Goal: Task Accomplishment & Management: Use online tool/utility

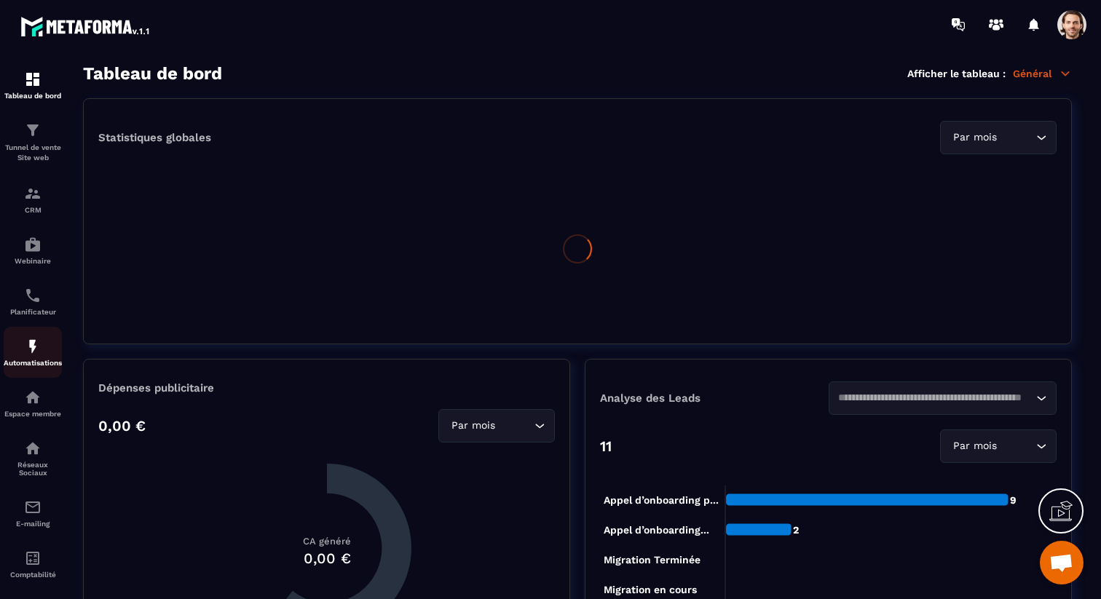
click at [32, 360] on div "Automatisations" at bounding box center [33, 352] width 58 height 29
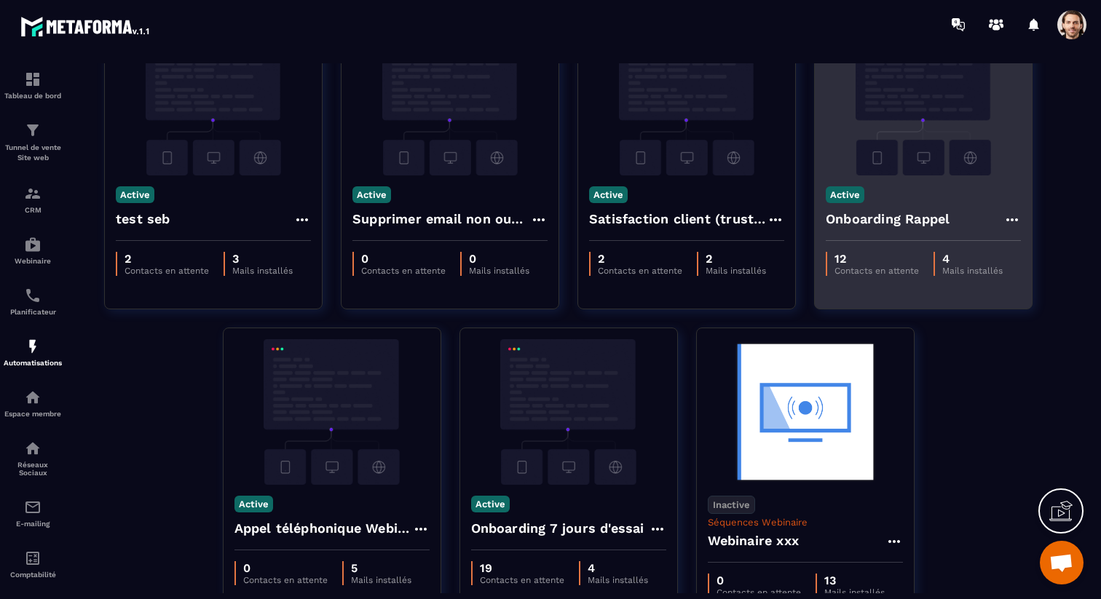
scroll to position [757, 0]
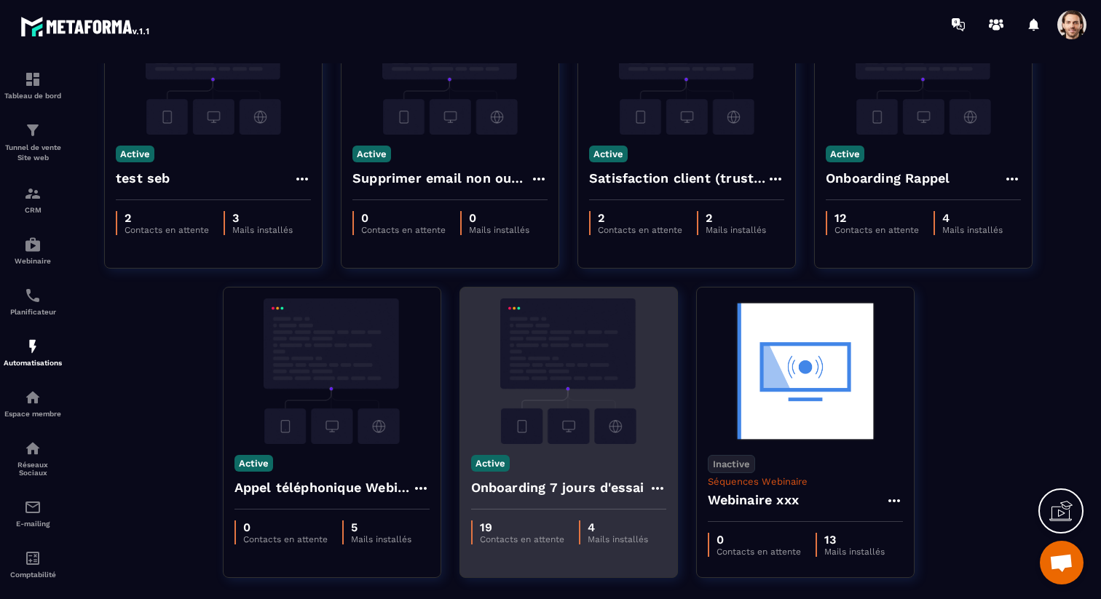
click at [581, 483] on h4 "Onboarding 7 jours d'essai" at bounding box center [557, 488] width 173 height 20
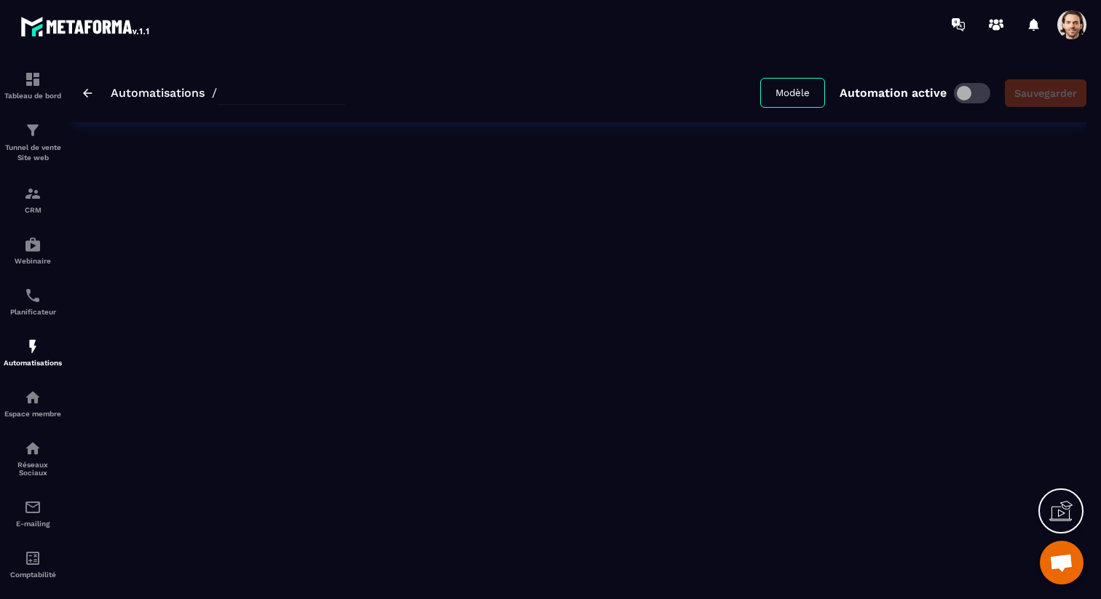
type input "**********"
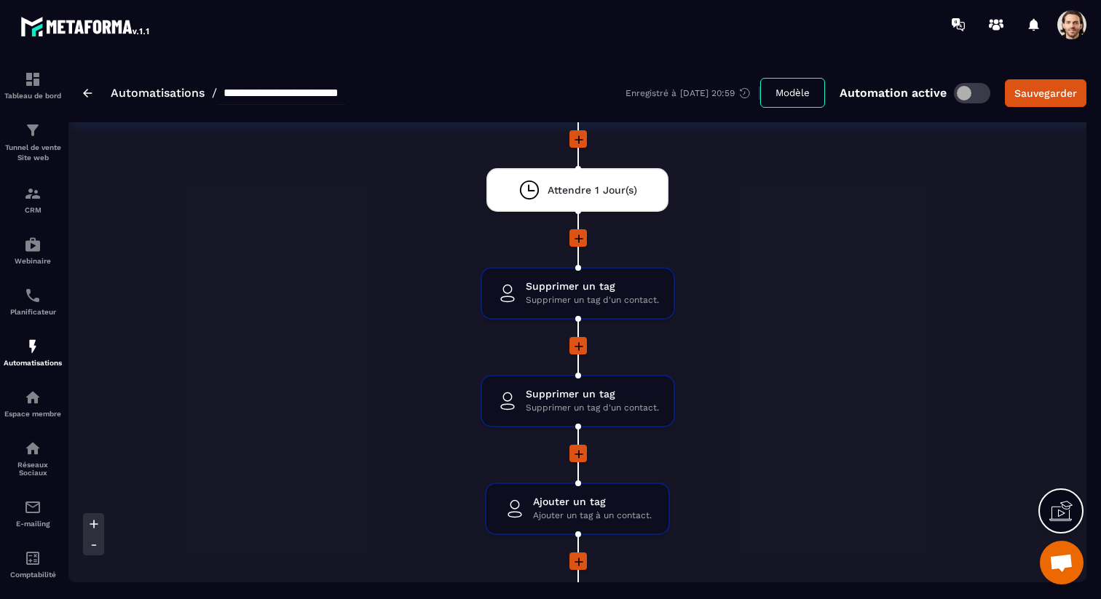
scroll to position [618, 0]
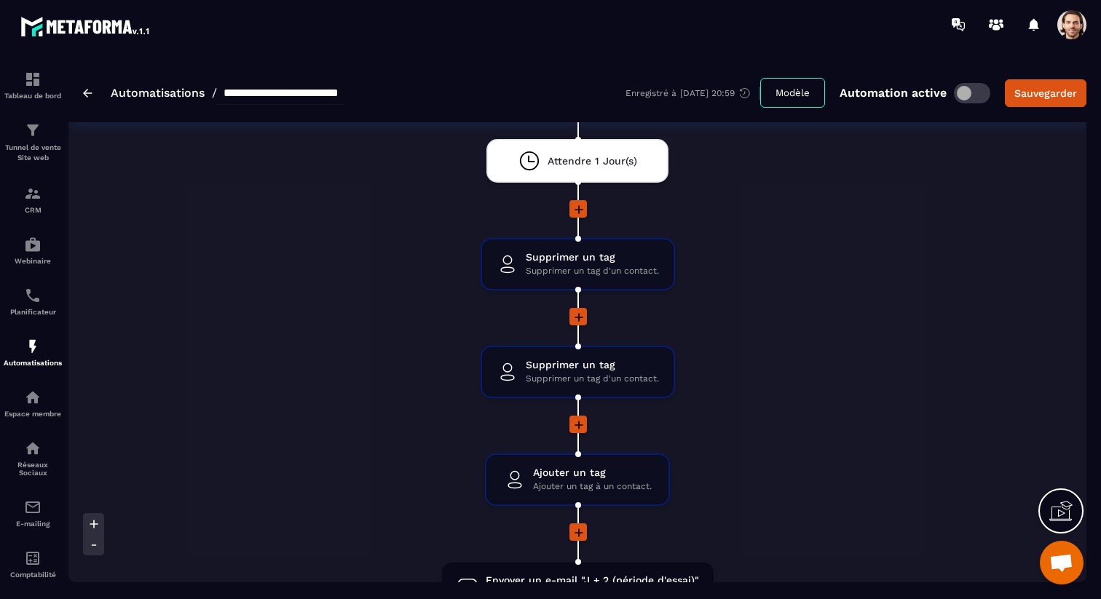
click at [695, 88] on p "[DATE] 20:59" at bounding box center [707, 93] width 55 height 10
click at [700, 95] on p "[DATE] 20:59" at bounding box center [707, 93] width 55 height 10
click at [750, 94] on icon at bounding box center [745, 93] width 13 height 13
click at [685, 95] on p "[DATE] 20:59" at bounding box center [707, 93] width 55 height 10
click at [602, 91] on div "**********" at bounding box center [577, 92] width 1018 height 59
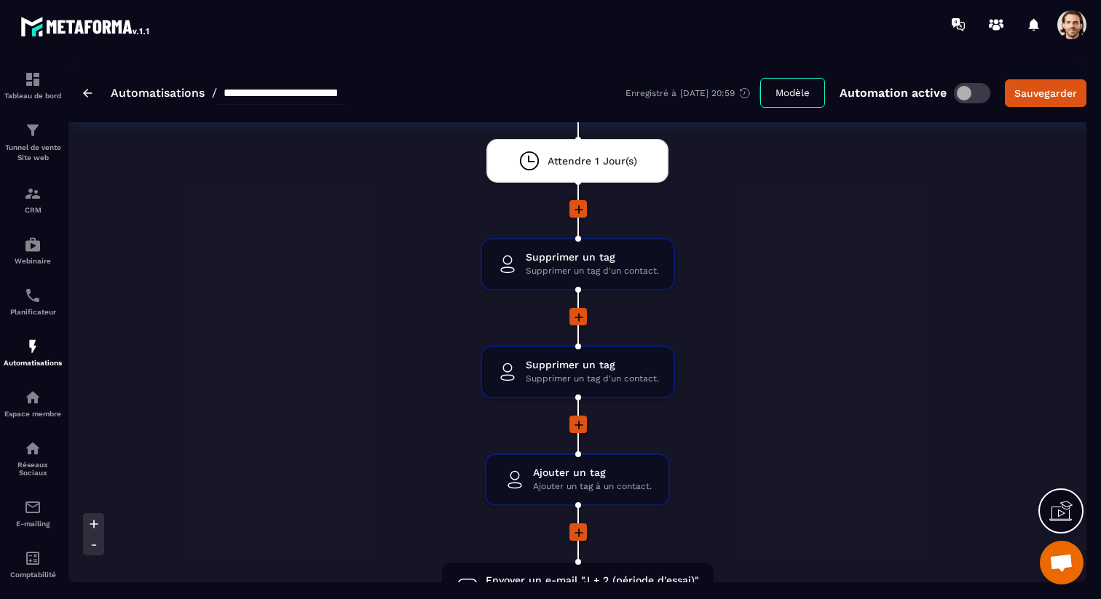
click at [656, 88] on div "Enregistré à [DATE] 20:59" at bounding box center [693, 93] width 135 height 13
click at [735, 92] on p "[DATE] 20:59" at bounding box center [707, 93] width 55 height 10
click at [744, 92] on icon at bounding box center [743, 92] width 1 height 3
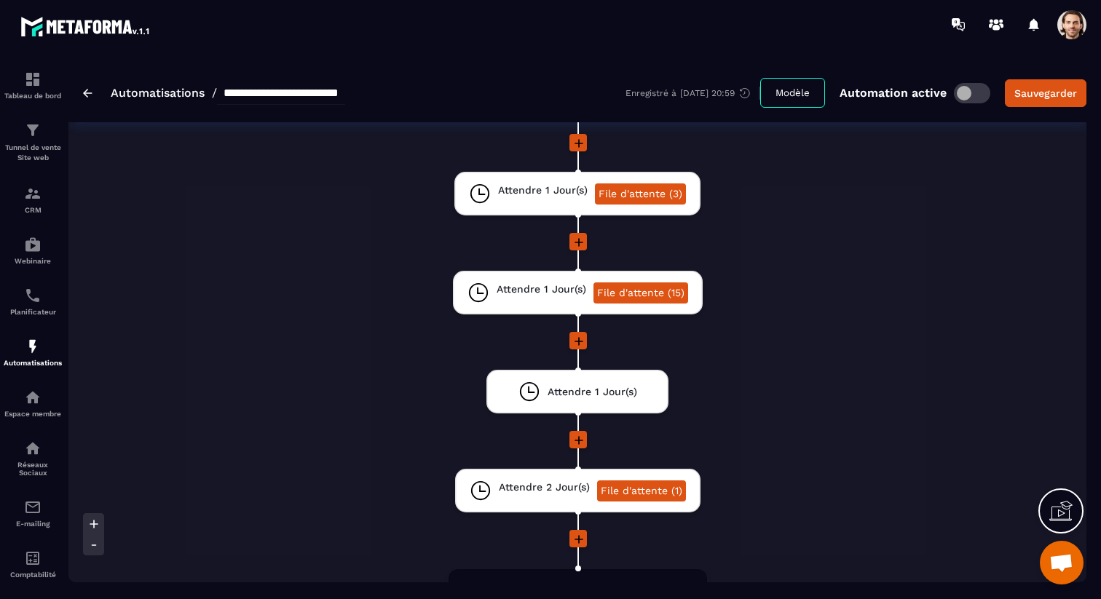
scroll to position [1323, 0]
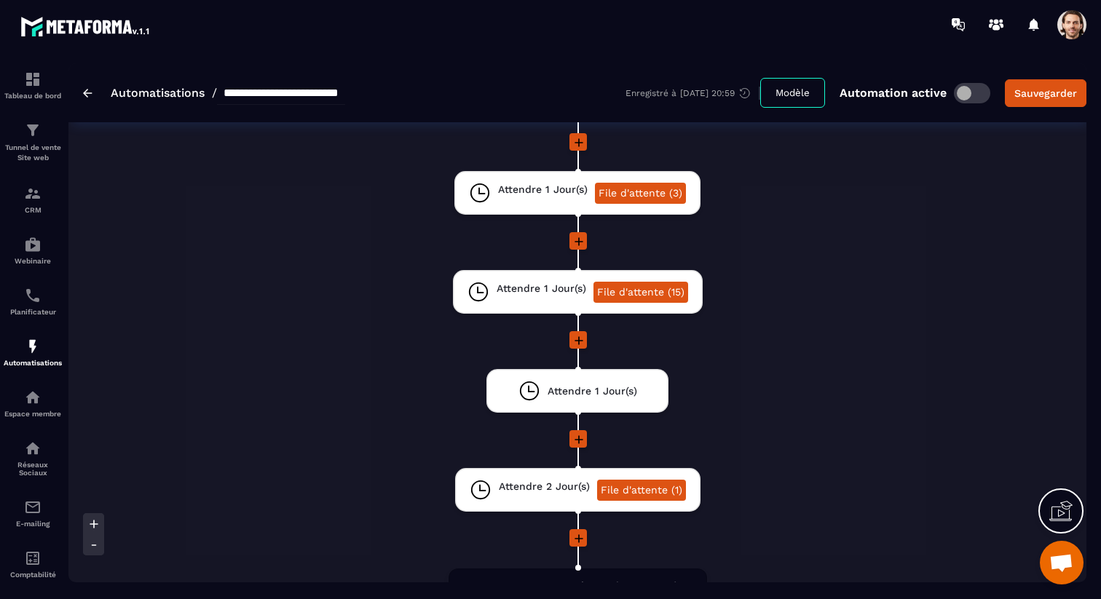
click at [578, 339] on icon at bounding box center [579, 340] width 9 height 9
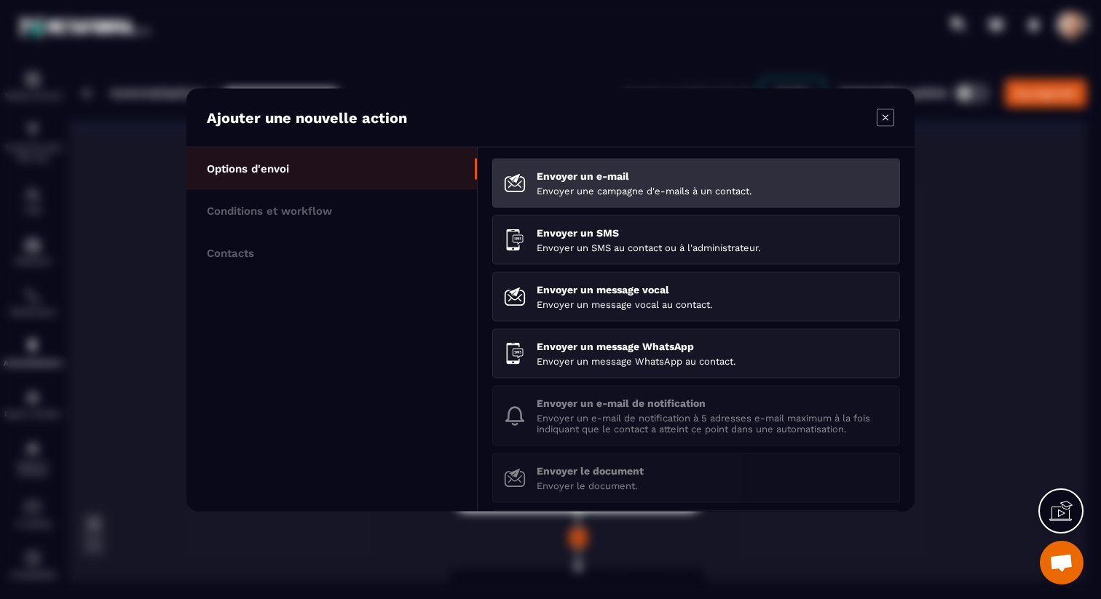
click at [545, 173] on p "Envoyer un e-mail" at bounding box center [713, 176] width 352 height 12
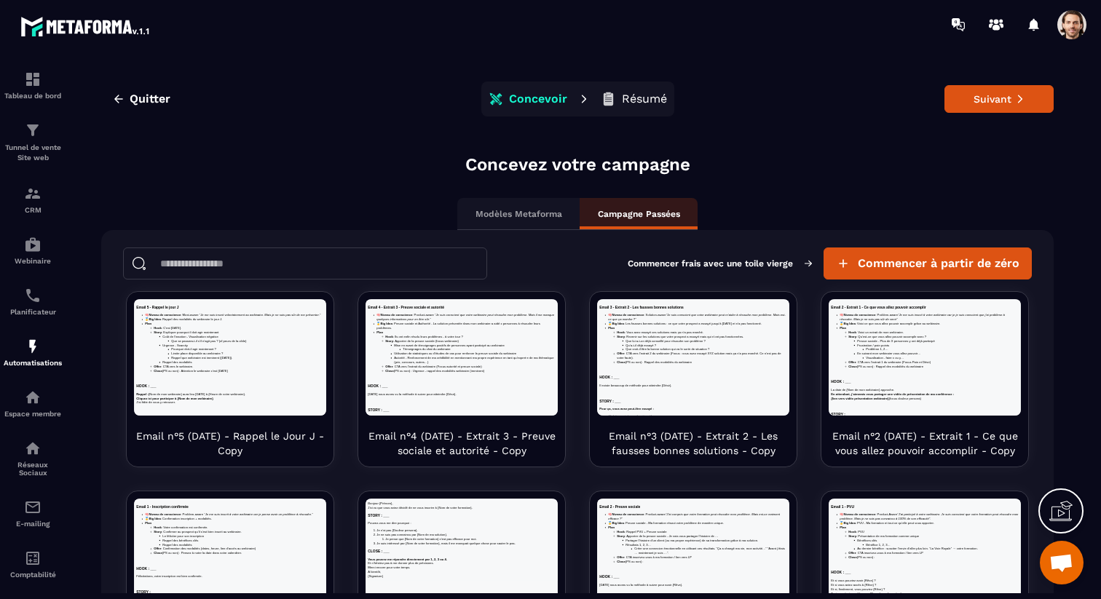
click at [383, 261] on input at bounding box center [305, 264] width 364 height 32
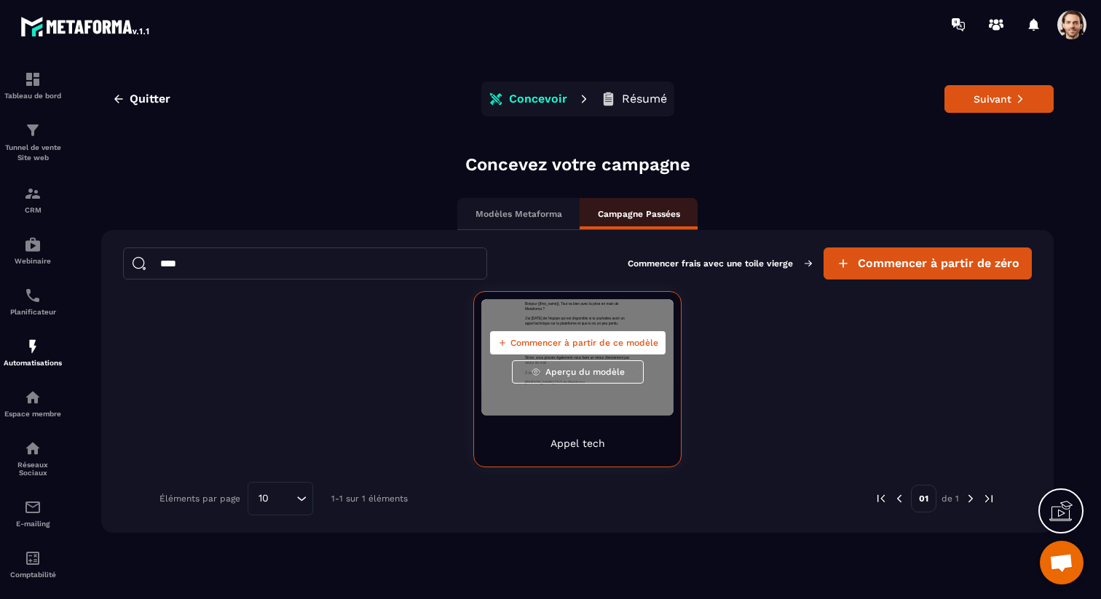
type input "****"
click at [596, 345] on span "Commencer à partir de ce modèle" at bounding box center [585, 343] width 148 height 12
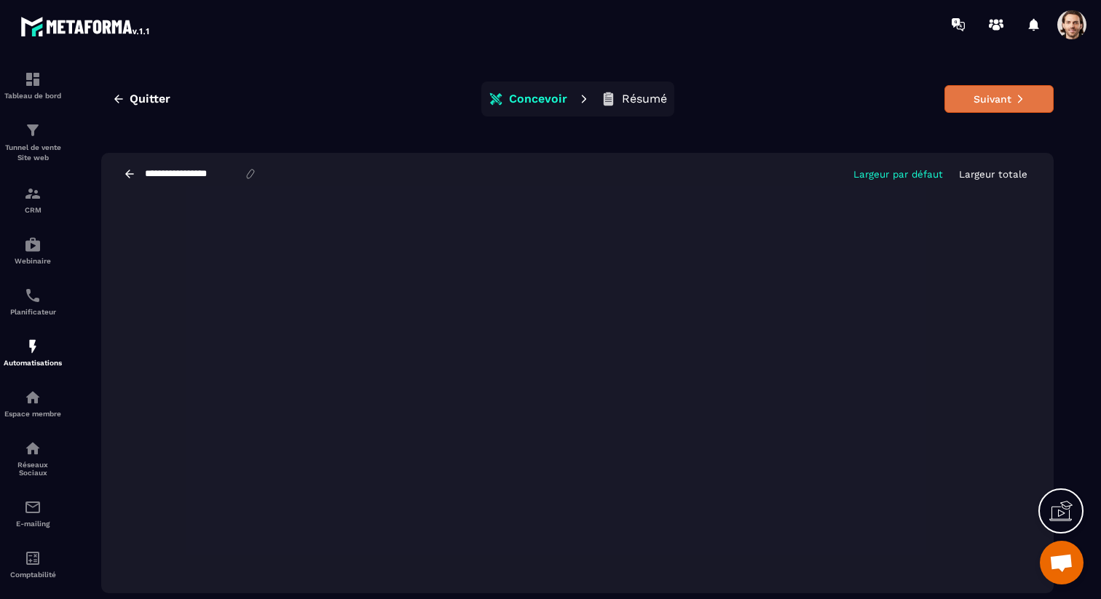
click at [1010, 101] on button "Suivant" at bounding box center [999, 99] width 109 height 28
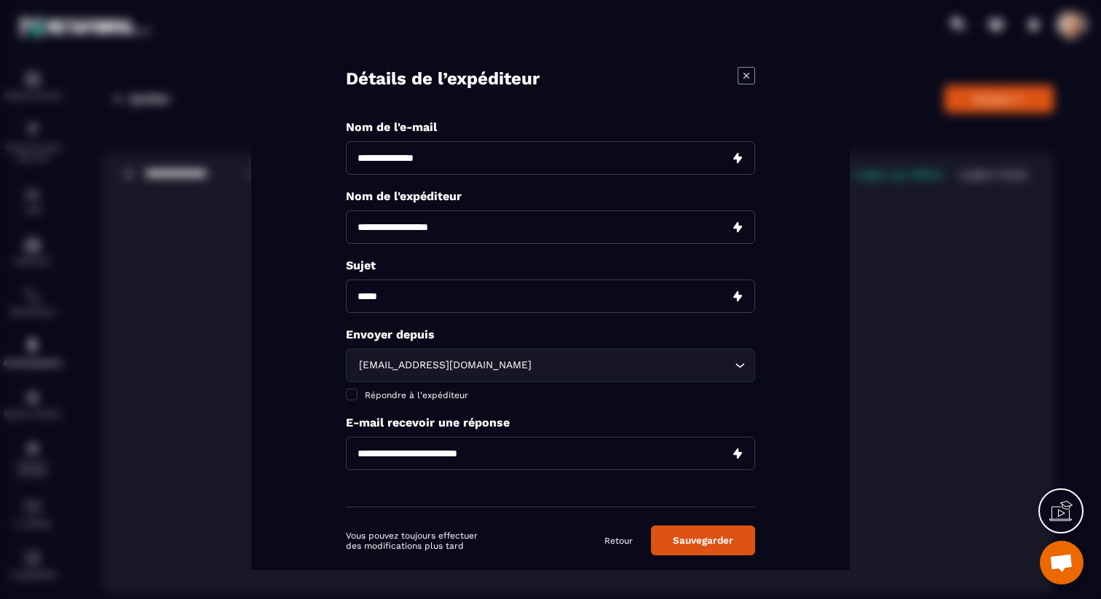
click at [495, 220] on input "Modal window" at bounding box center [550, 227] width 409 height 34
type input "**********"
click at [481, 157] on input "Modal window" at bounding box center [550, 158] width 409 height 34
type input "**********"
click at [418, 299] on input "Modal window" at bounding box center [550, 296] width 409 height 34
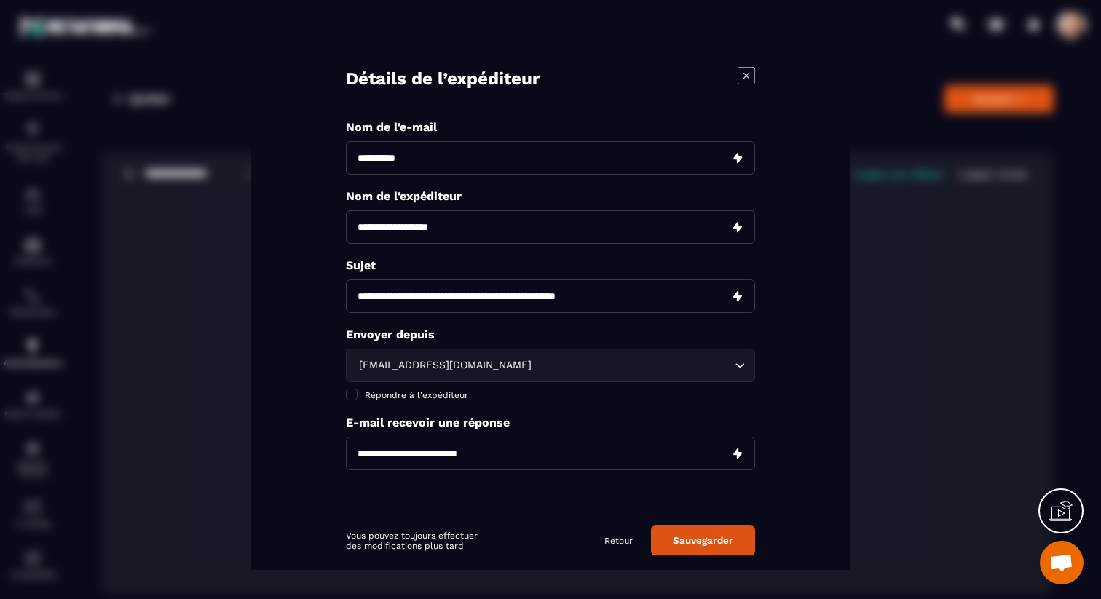
type input "**********"
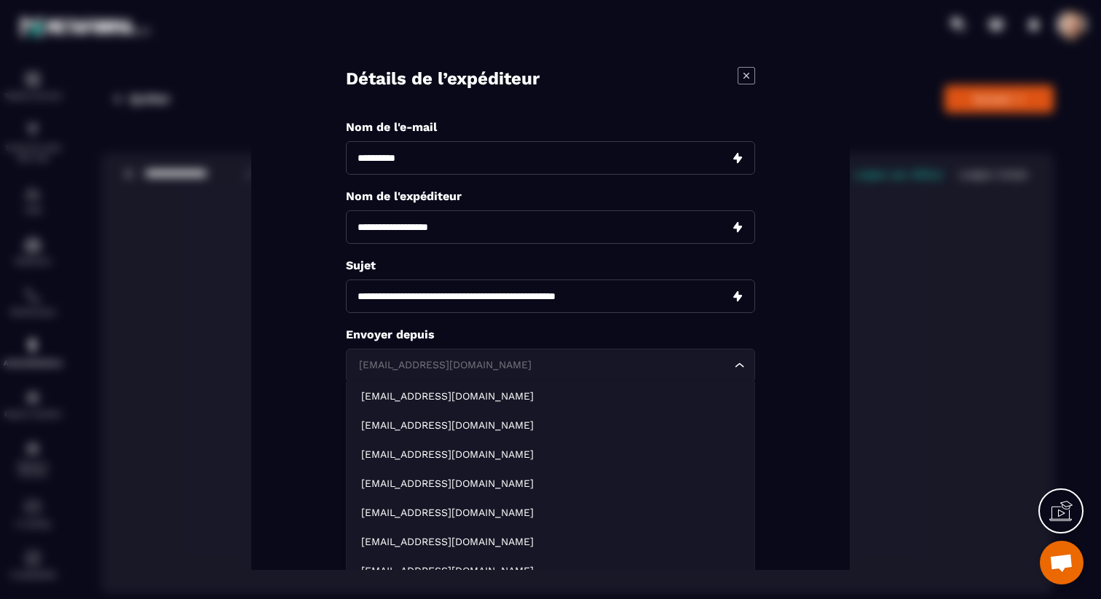
click at [483, 364] on input "Search for option" at bounding box center [543, 365] width 376 height 16
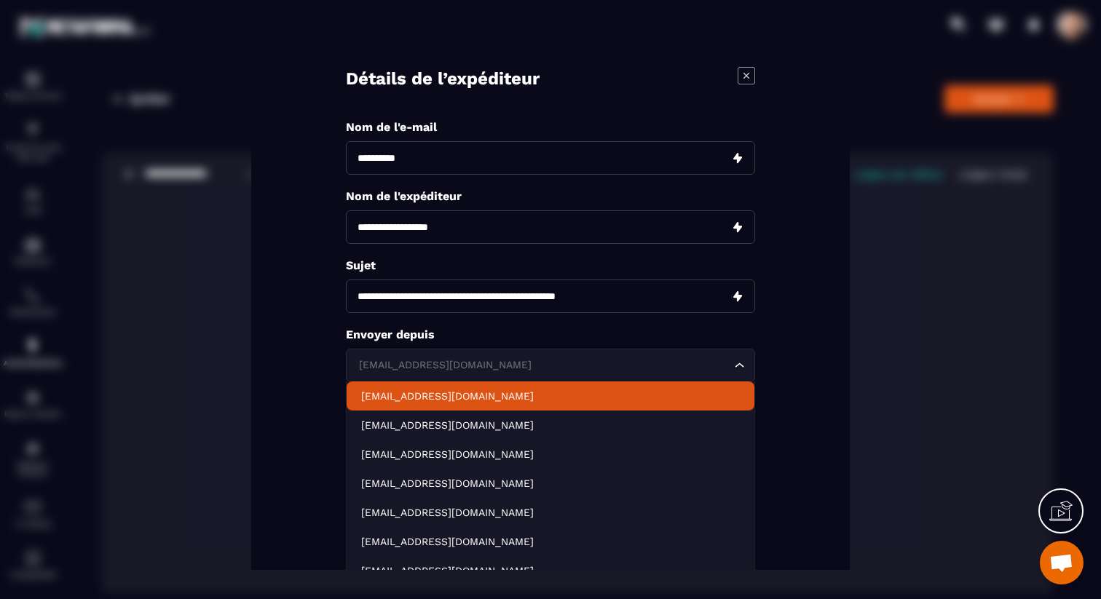
click at [475, 404] on li "[EMAIL_ADDRESS][DOMAIN_NAME]" at bounding box center [551, 395] width 408 height 29
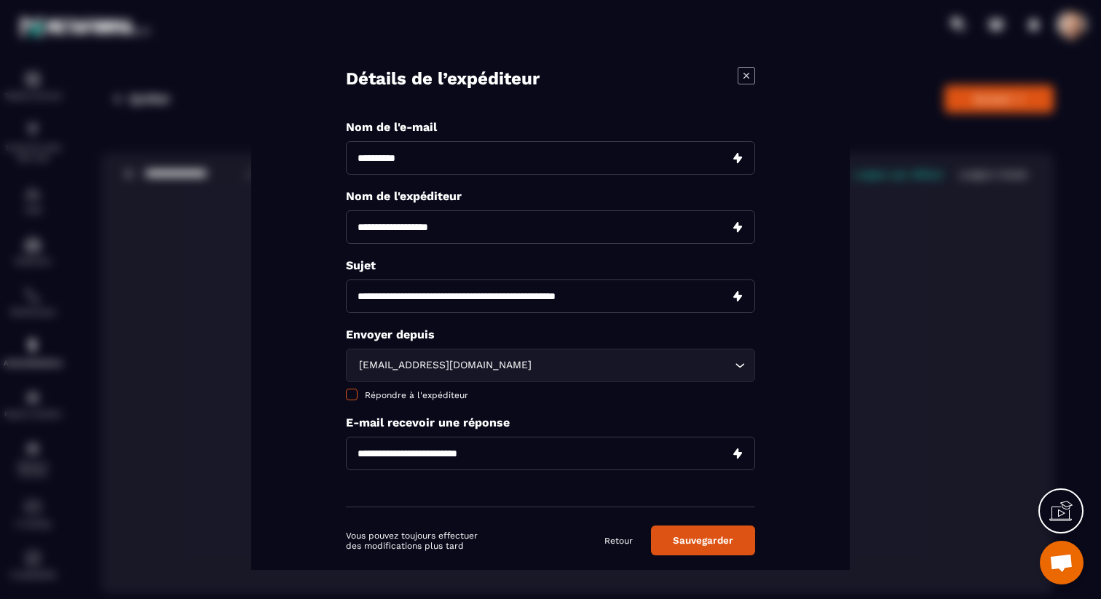
click at [433, 398] on span "Répondre à l'expéditeur" at bounding box center [416, 395] width 103 height 10
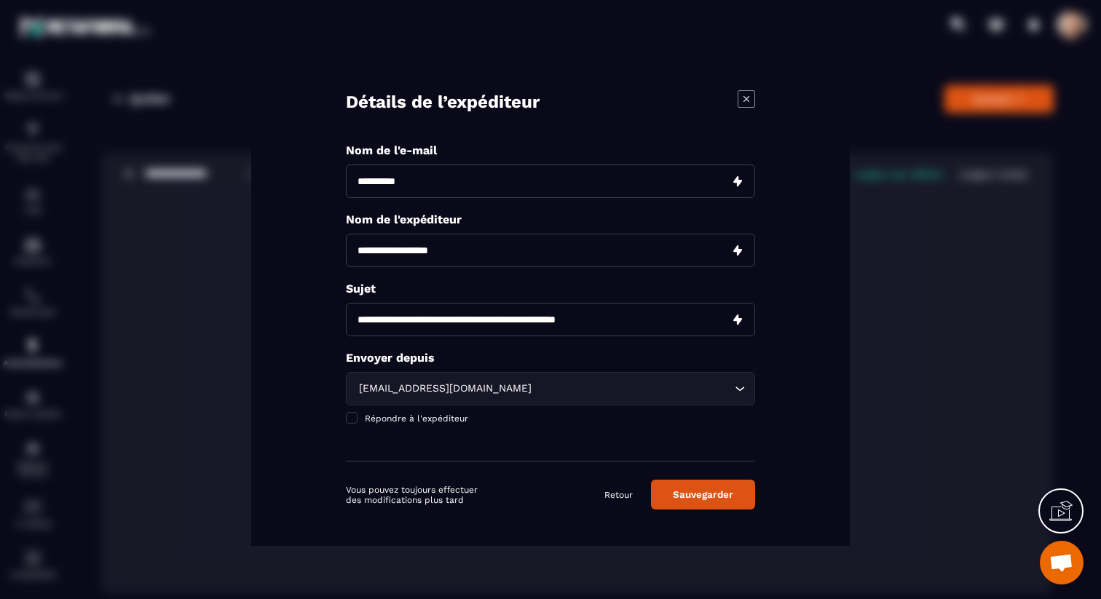
click at [688, 495] on button "Sauvegarder" at bounding box center [703, 495] width 104 height 30
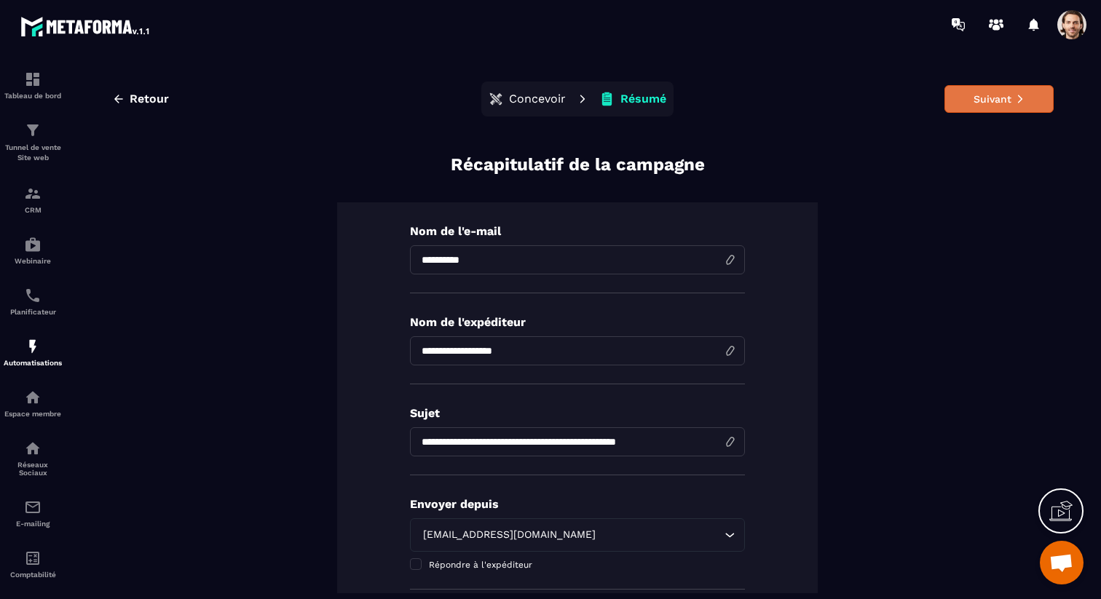
click at [1000, 106] on button "Suivant" at bounding box center [999, 99] width 109 height 28
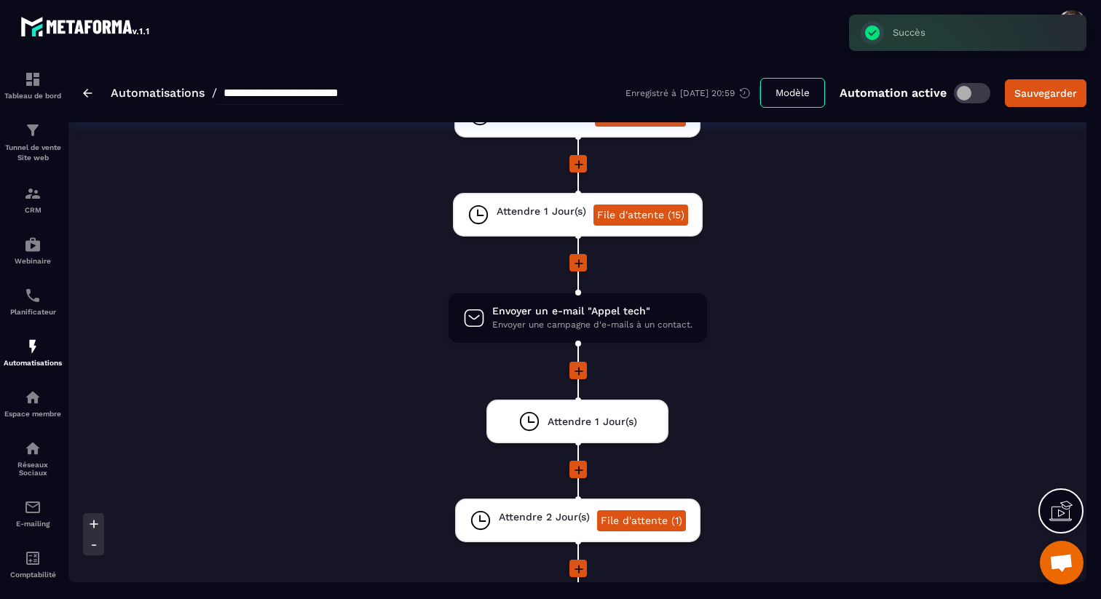
scroll to position [1425, 0]
